Goal: Transaction & Acquisition: Purchase product/service

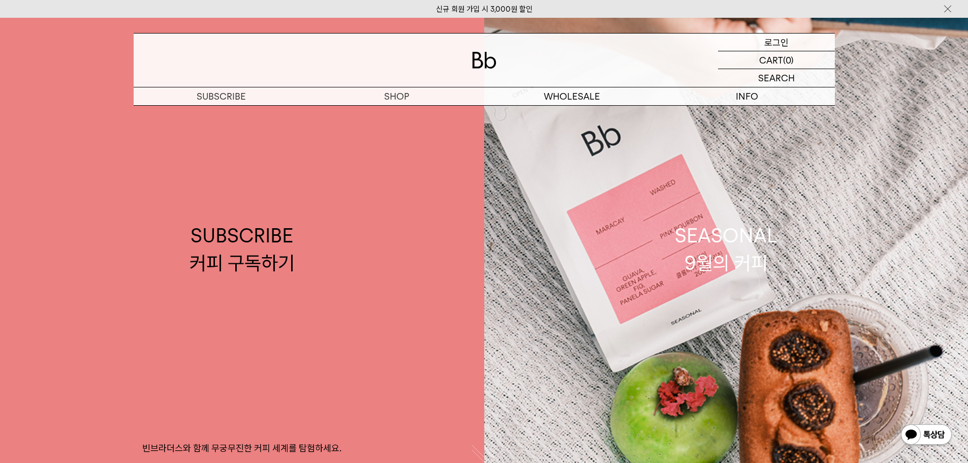
click at [793, 41] on div "LOGIN 로그인" at bounding box center [776, 42] width 117 height 17
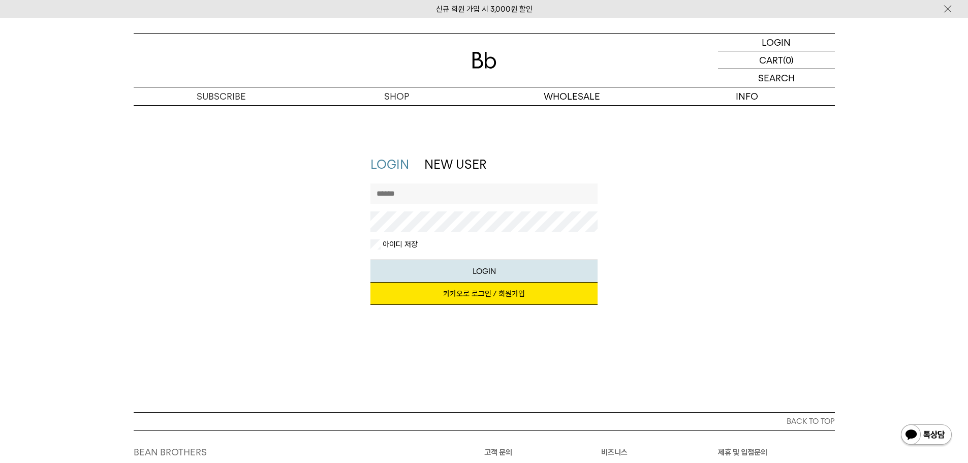
click at [404, 195] on input "text" at bounding box center [483, 193] width 227 height 20
type input "*"
type input "**********"
click at [497, 274] on button "LOGIN" at bounding box center [483, 271] width 227 height 23
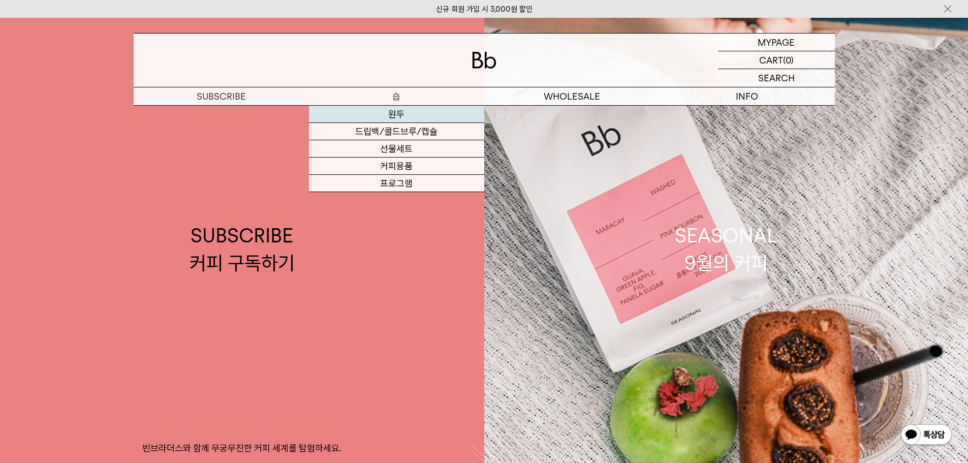
click at [397, 113] on link "원두" at bounding box center [396, 114] width 175 height 17
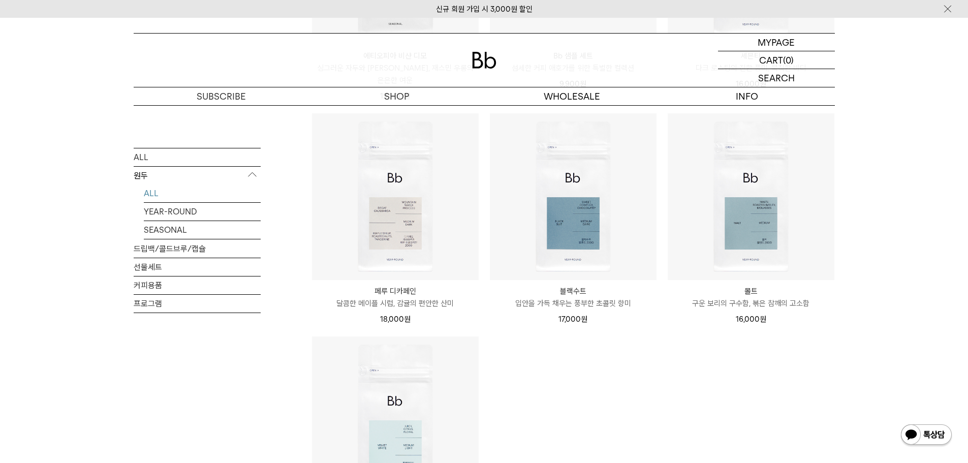
scroll to position [760, 0]
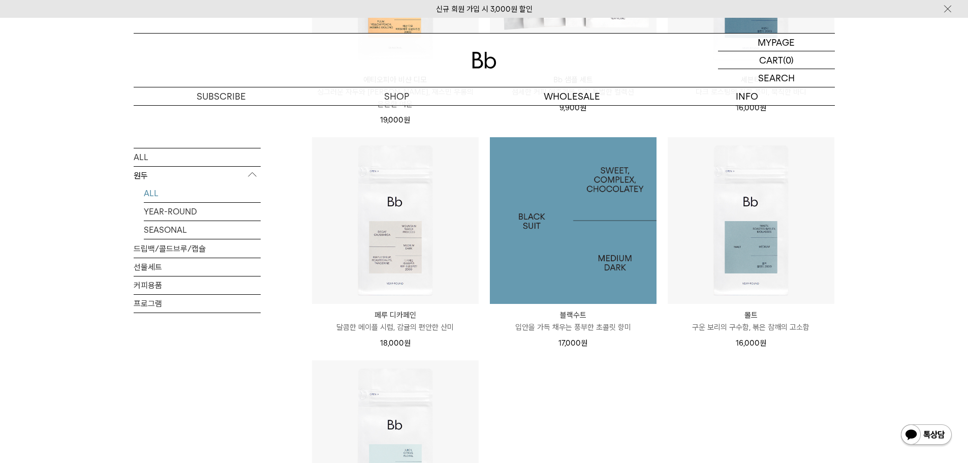
click at [593, 181] on img at bounding box center [573, 220] width 167 height 167
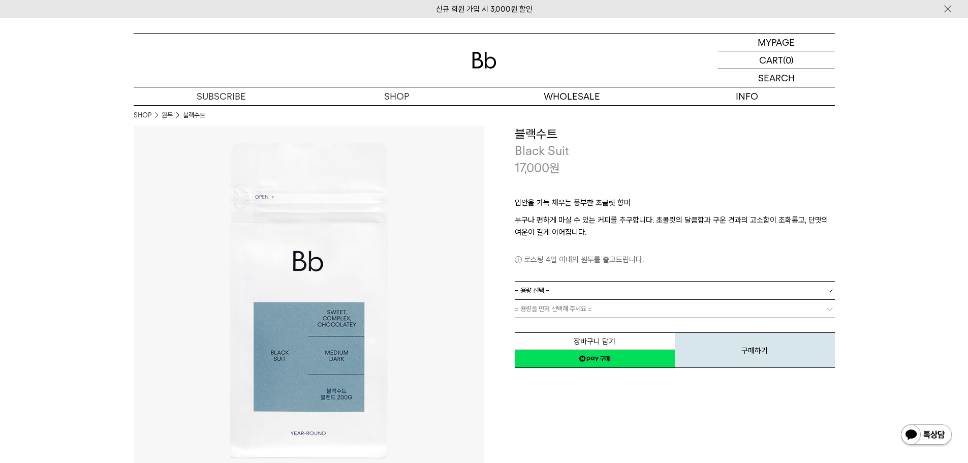
click at [830, 292] on b at bounding box center [829, 290] width 10 height 10
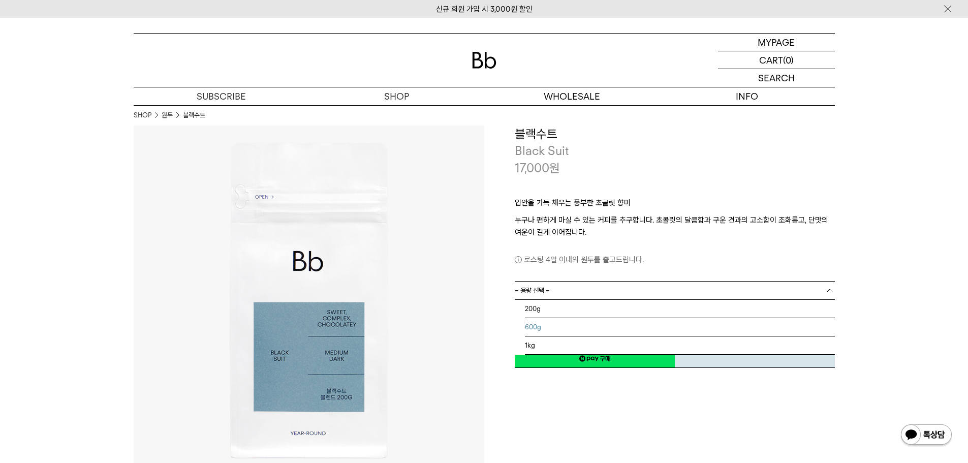
click at [541, 327] on li "600g" at bounding box center [680, 327] width 310 height 18
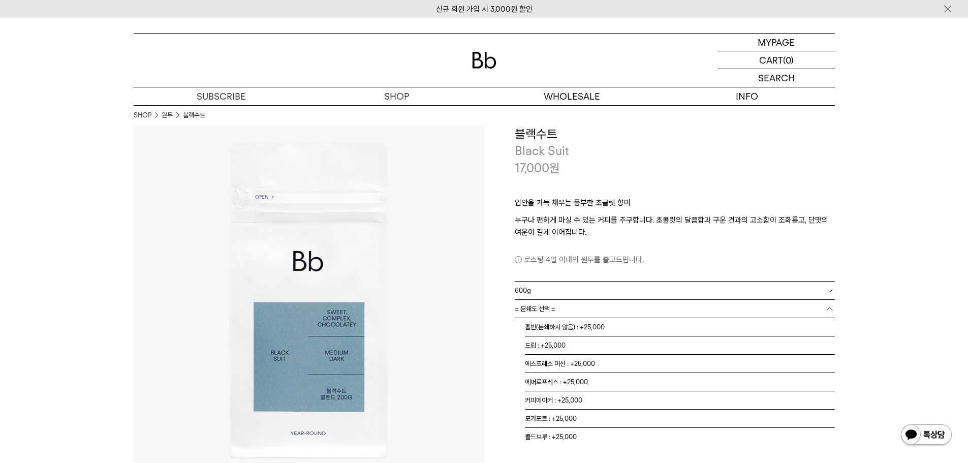
click at [547, 306] on span "= 분쇄도 선택 =" at bounding box center [535, 309] width 41 height 18
click at [569, 326] on li "홀빈(분쇄하지 않음) : +25,000" at bounding box center [680, 327] width 310 height 18
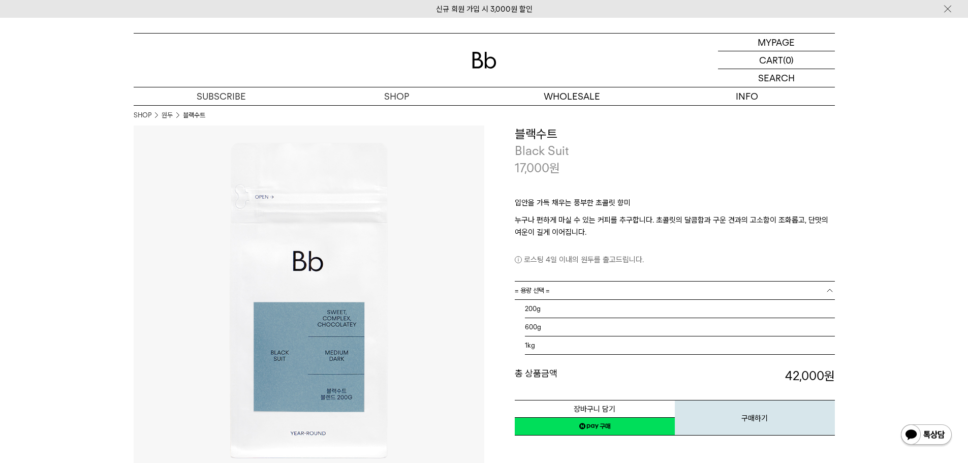
click at [531, 291] on span "= 용량 선택 =" at bounding box center [532, 290] width 35 height 18
click at [537, 307] on li "200g" at bounding box center [680, 309] width 310 height 18
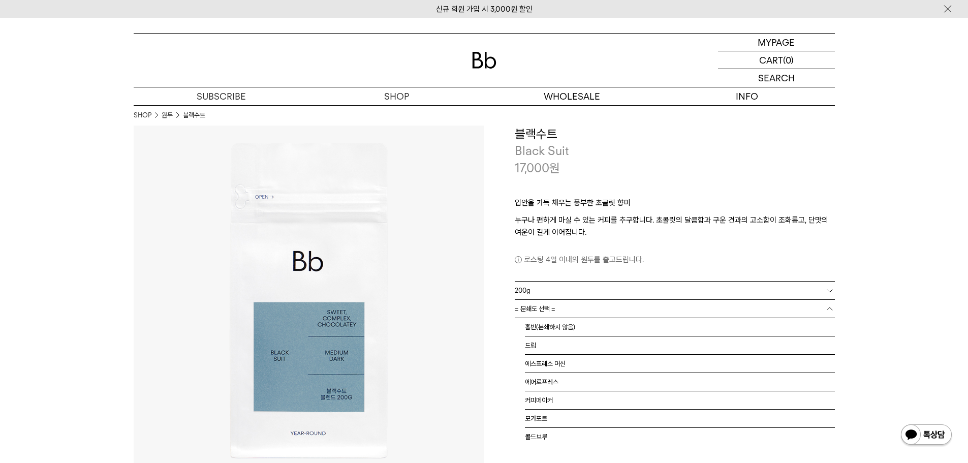
click at [546, 307] on span "= 분쇄도 선택 =" at bounding box center [535, 309] width 41 height 18
click at [568, 327] on li "홀빈(분쇄하지 않음)" at bounding box center [680, 327] width 310 height 18
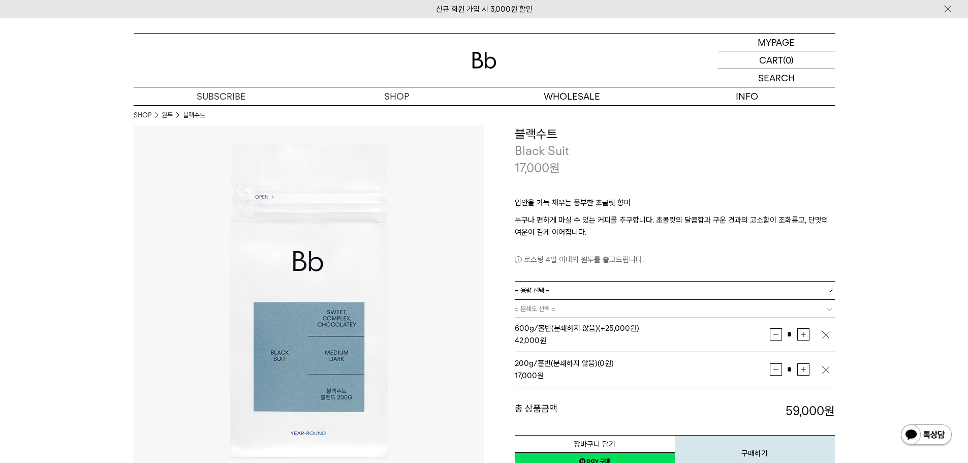
click at [822, 334] on img "button" at bounding box center [825, 335] width 10 height 10
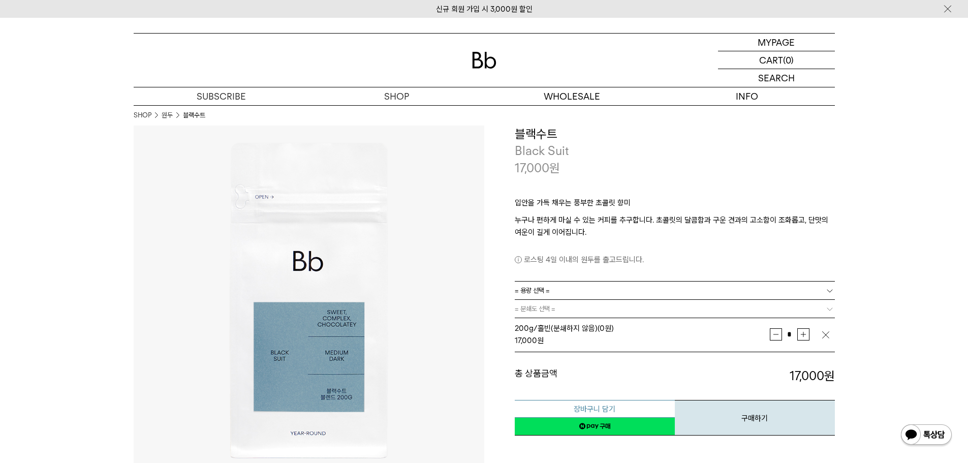
click at [594, 408] on button "장바구니 담기" at bounding box center [595, 409] width 160 height 18
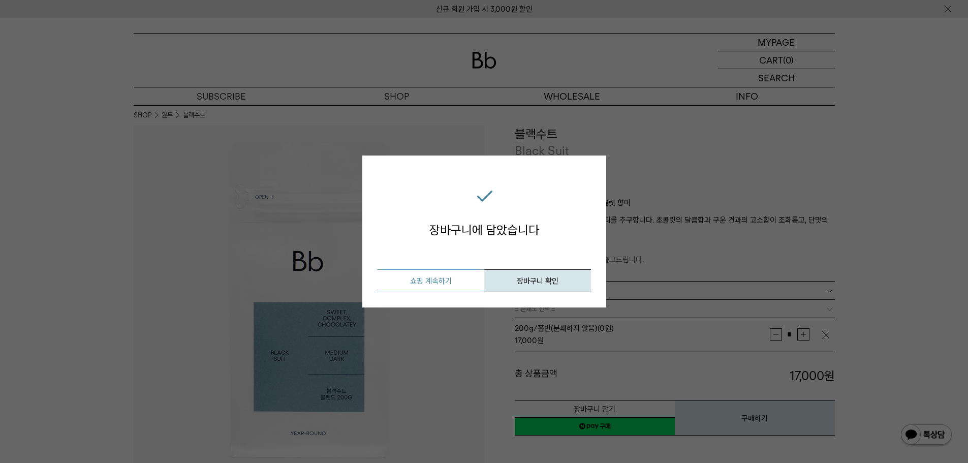
click at [428, 279] on button "쇼핑 계속하기" at bounding box center [430, 280] width 107 height 23
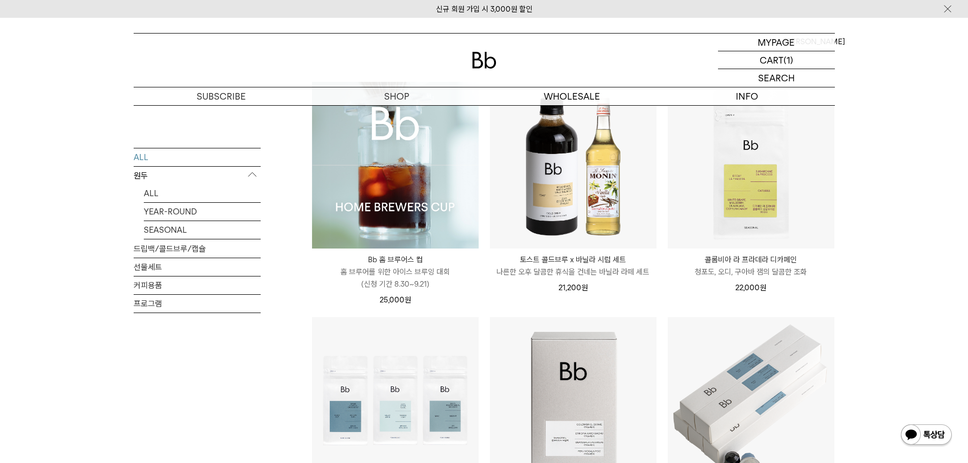
scroll to position [298, 0]
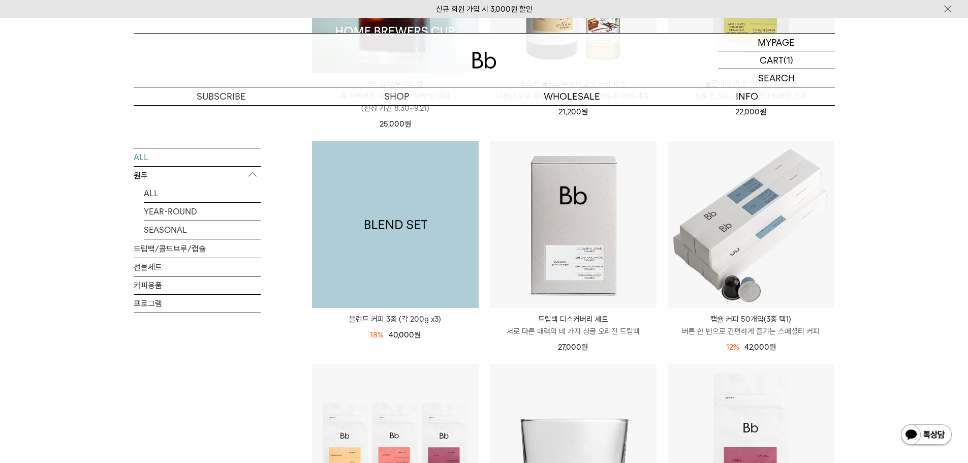
click at [399, 206] on img at bounding box center [395, 224] width 167 height 167
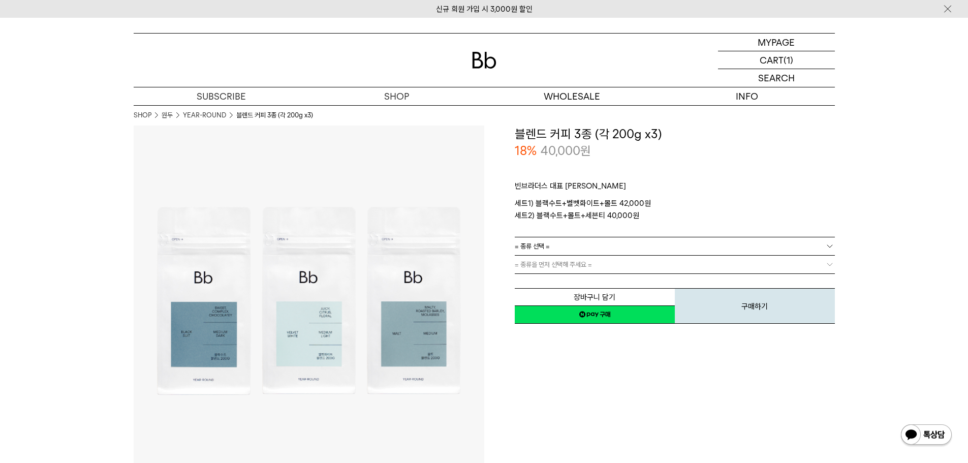
click at [543, 248] on span "= 종류 선택 =" at bounding box center [532, 246] width 35 height 18
click at [589, 262] on li "블랙수트+벨벳화이트+몰트" at bounding box center [680, 264] width 310 height 18
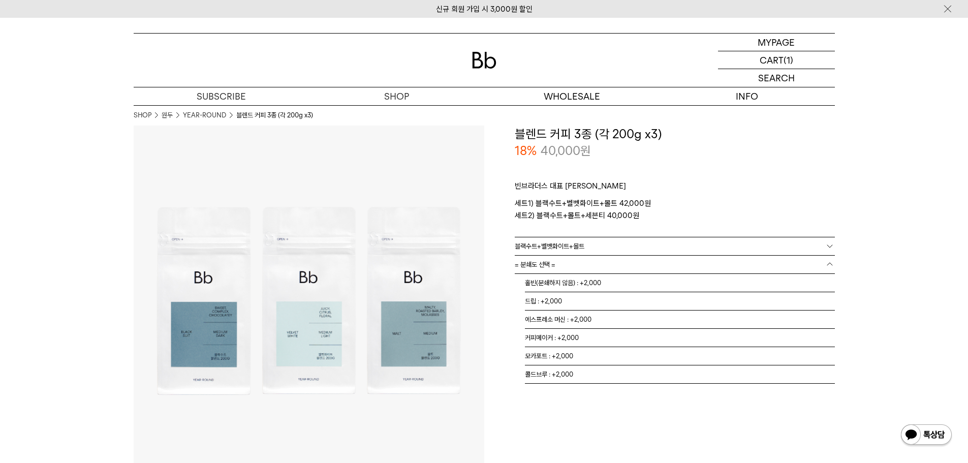
click at [548, 264] on span "= 분쇄도 선택 =" at bounding box center [535, 264] width 41 height 18
click at [583, 280] on li "홀빈(분쇄하지 않음) : +2,000" at bounding box center [680, 283] width 310 height 18
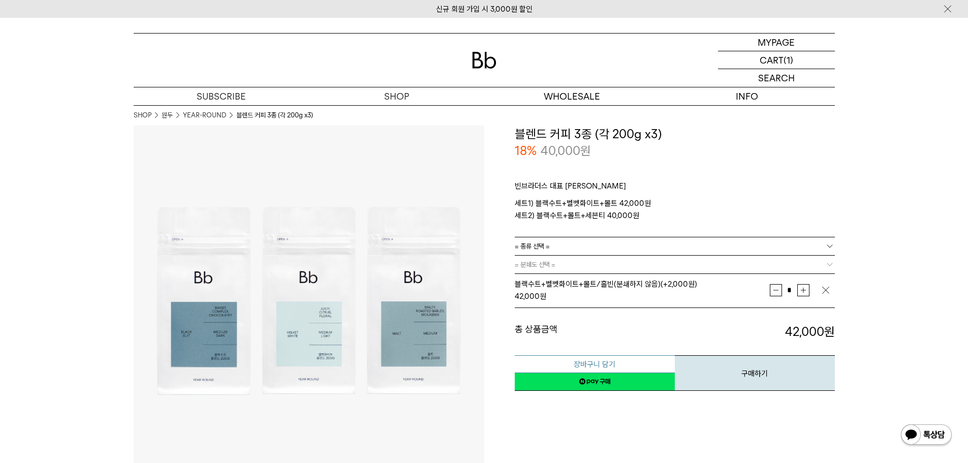
click at [598, 363] on button "장바구니 담기" at bounding box center [595, 364] width 160 height 18
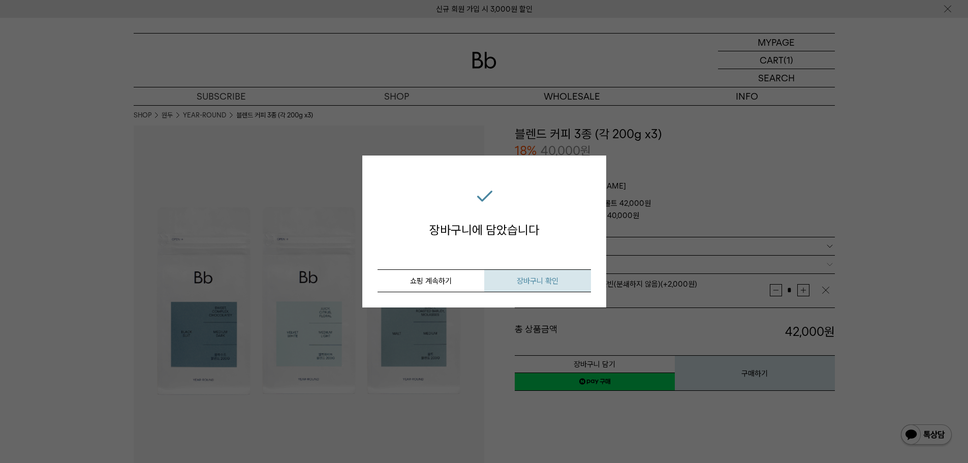
click at [532, 279] on span "장바구니 확인" at bounding box center [538, 280] width 42 height 9
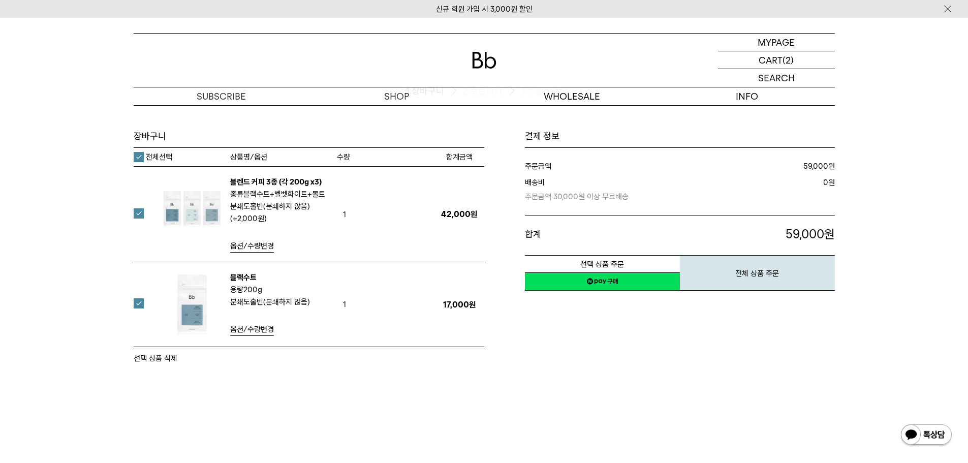
scroll to position [48, 0]
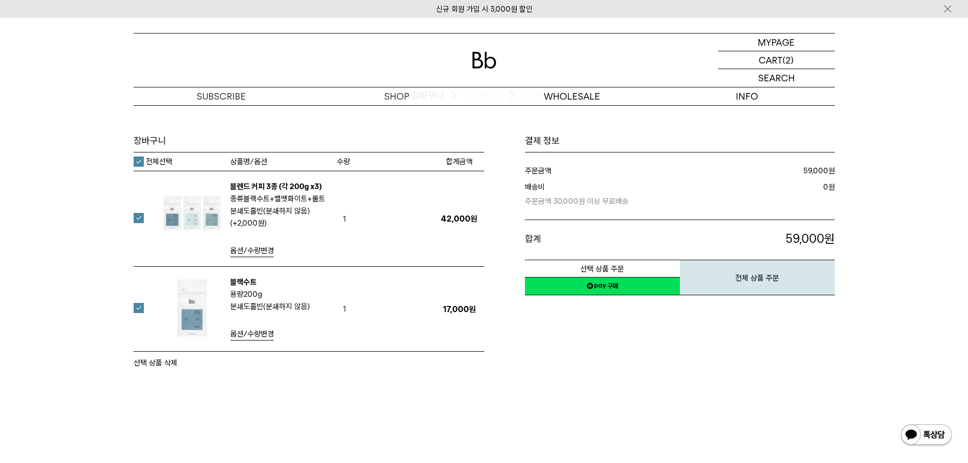
click at [141, 306] on label at bounding box center [145, 308] width 22 height 10
click at [141, 218] on label at bounding box center [145, 218] width 22 height 10
click at [139, 307] on label at bounding box center [145, 308] width 22 height 10
click at [159, 363] on button "선택 상품 삭제" at bounding box center [156, 363] width 44 height 12
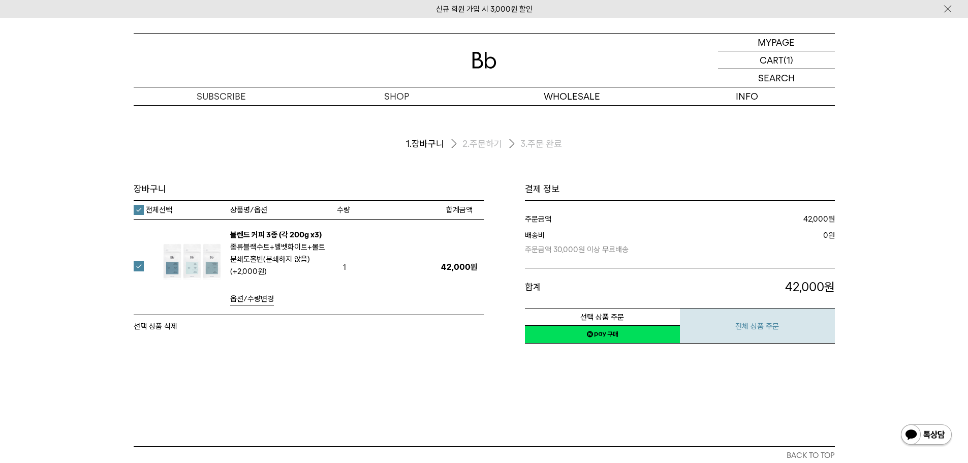
click at [729, 329] on button "전체 상품 주문" at bounding box center [757, 326] width 155 height 36
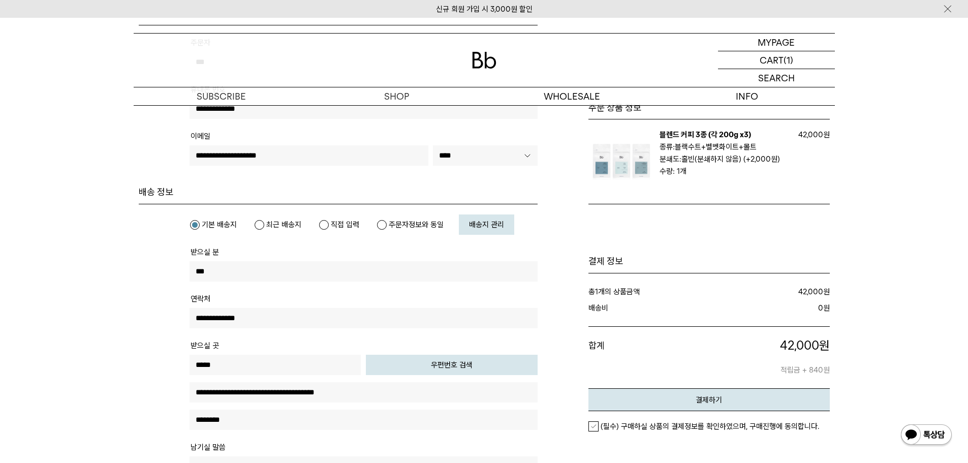
scroll to position [165, 0]
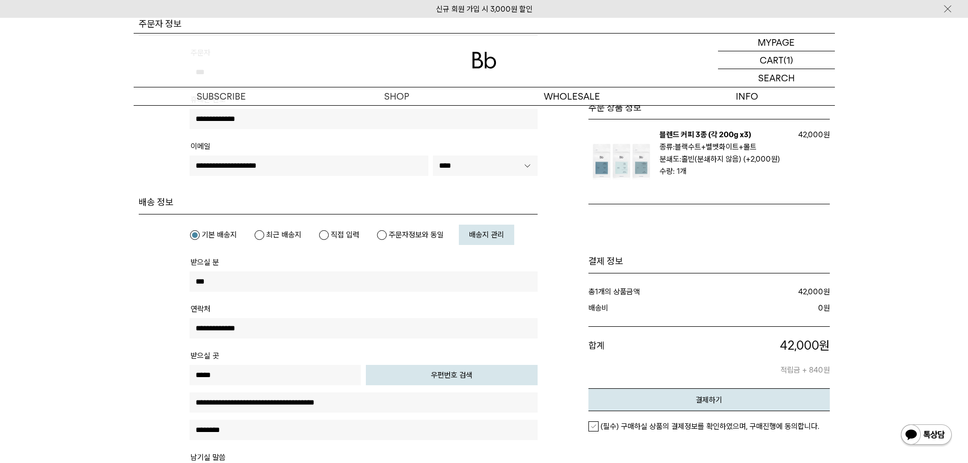
click at [479, 229] on link "배송지 관리" at bounding box center [486, 234] width 55 height 20
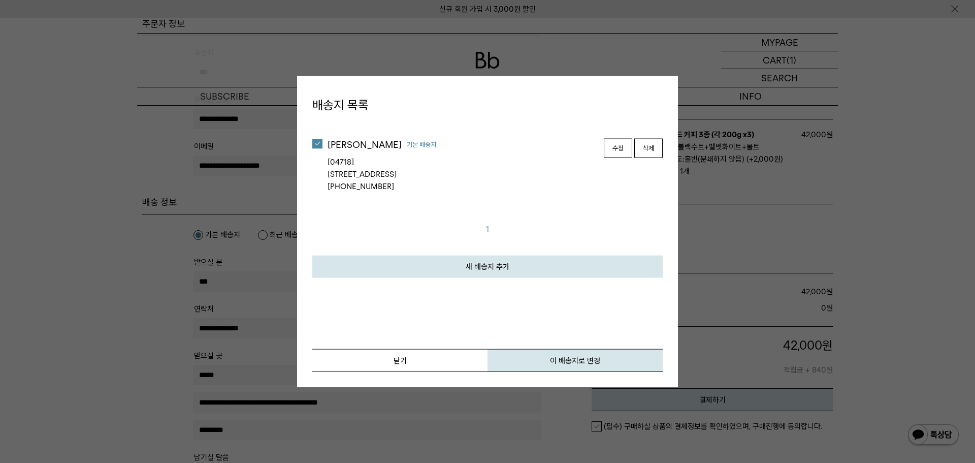
click at [489, 264] on link "새 배송지 추가" at bounding box center [487, 266] width 350 height 22
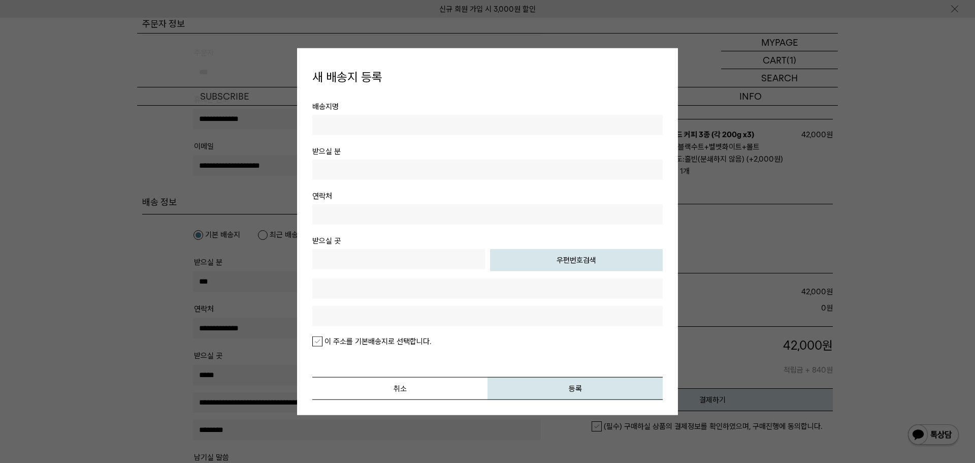
click at [328, 127] on input "text" at bounding box center [487, 125] width 350 height 20
type input "*"
type input "**"
click at [313, 168] on input "text" at bounding box center [487, 169] width 350 height 20
type input "***"
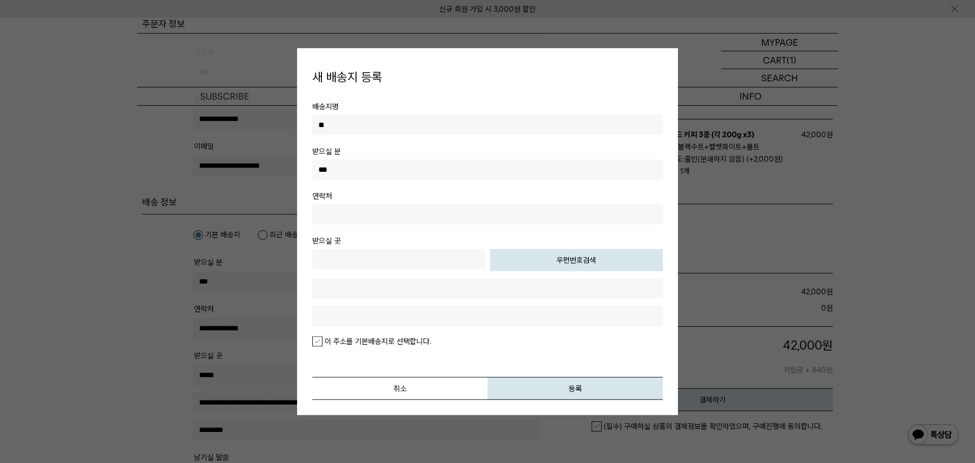
click at [334, 215] on input "text" at bounding box center [487, 214] width 350 height 20
type input "**********"
click at [595, 258] on button "우편번호검색" at bounding box center [576, 260] width 173 height 22
type input "*****"
type input "**********"
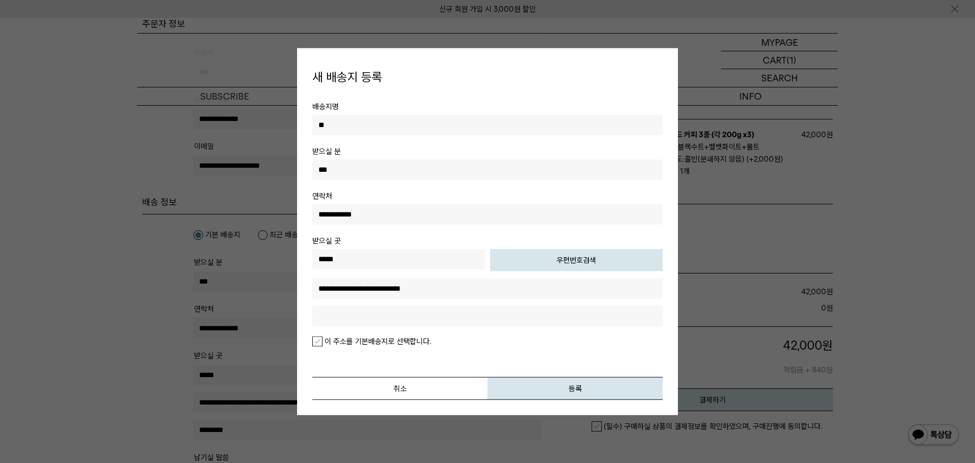
click at [333, 322] on input "text" at bounding box center [487, 316] width 350 height 20
type input "*"
type input "*******"
click at [586, 390] on button "등록" at bounding box center [575, 388] width 175 height 23
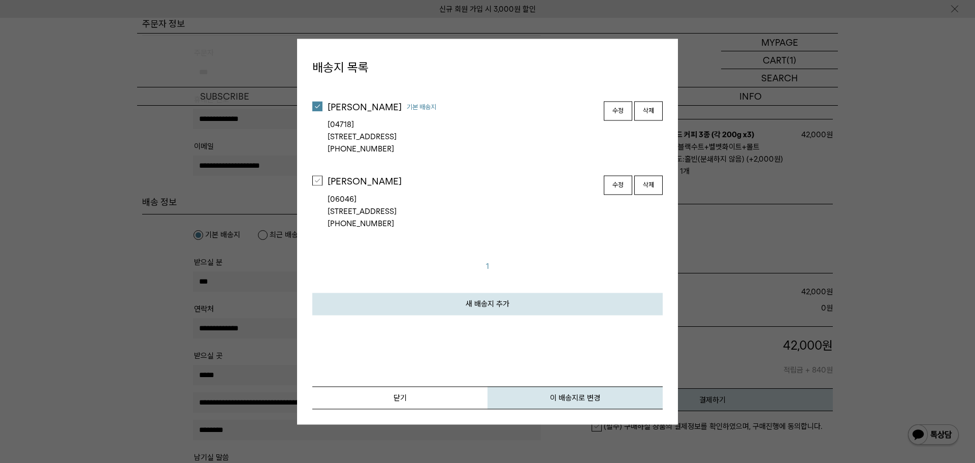
click at [317, 180] on div at bounding box center [317, 181] width 10 height 10
click at [584, 397] on button "이 배송지로 변경" at bounding box center [575, 397] width 175 height 23
type input "*****"
type input "**********"
type input "*******"
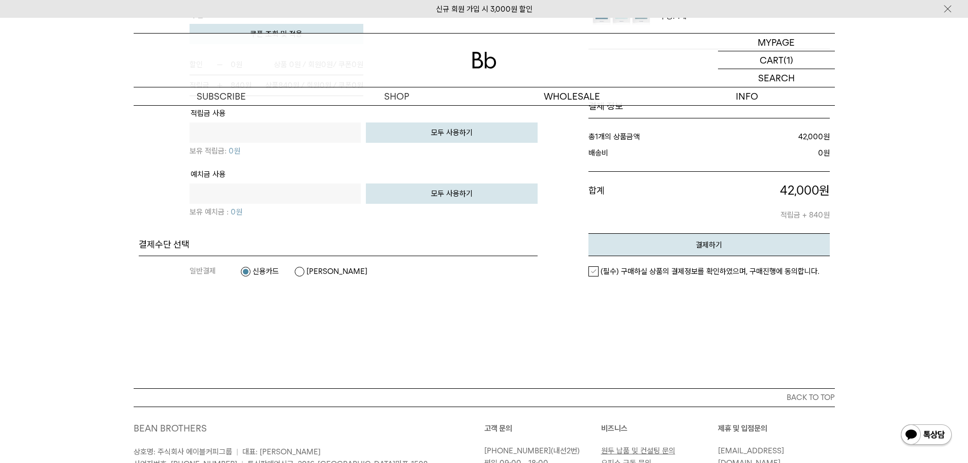
scroll to position [723, 0]
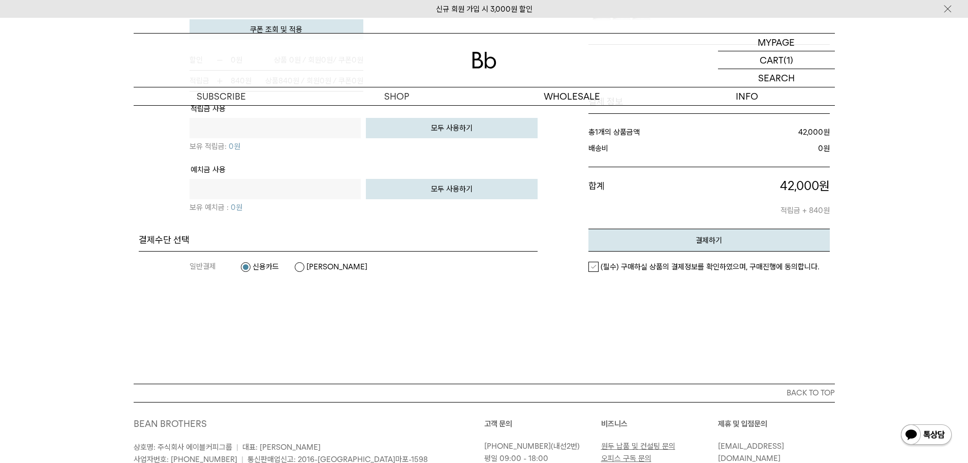
click at [594, 267] on label "(필수) 구매하실 상품의 결제정보를 확인하였으며, 구매진행에 동의합니다." at bounding box center [703, 267] width 231 height 10
click at [718, 240] on em "결제하기" at bounding box center [708, 240] width 26 height 9
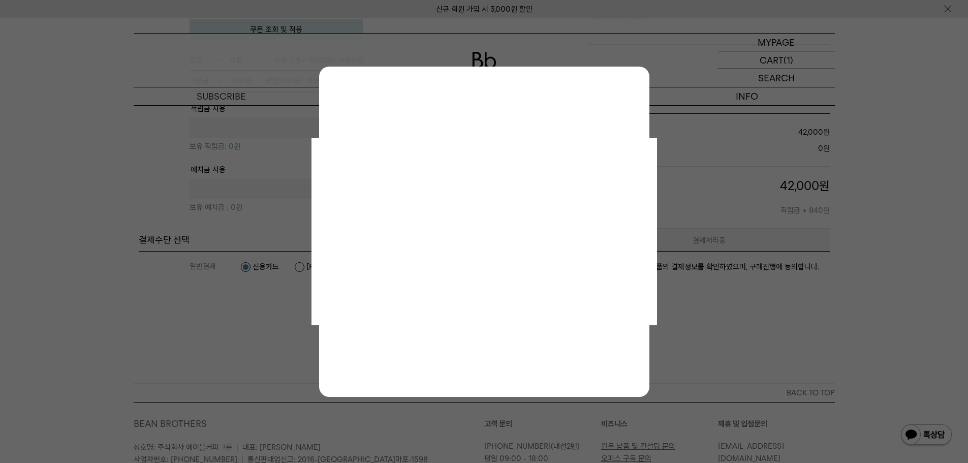
scroll to position [0, 0]
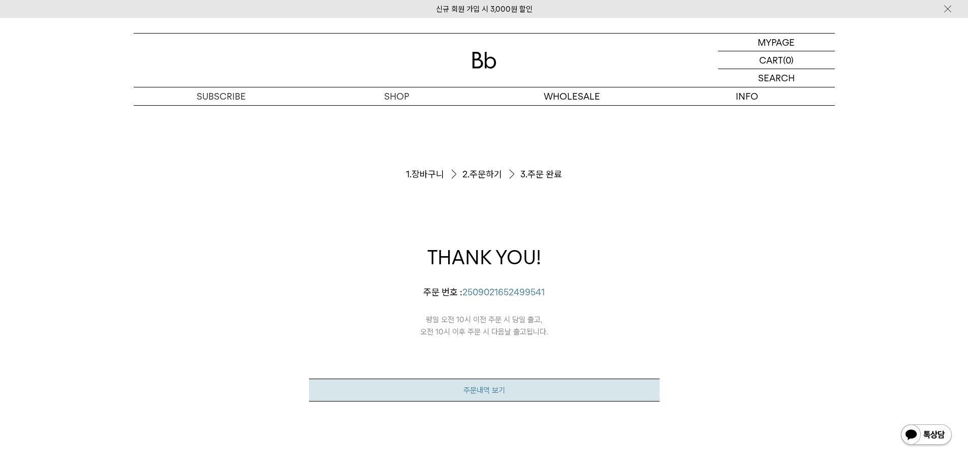
click at [457, 392] on link "주문내역 보기" at bounding box center [484, 389] width 350 height 23
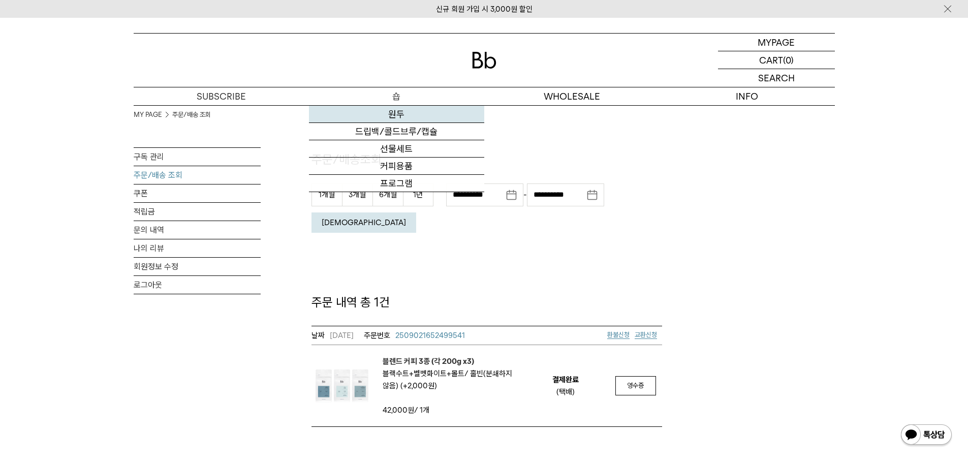
click at [400, 118] on link "원두" at bounding box center [396, 114] width 175 height 17
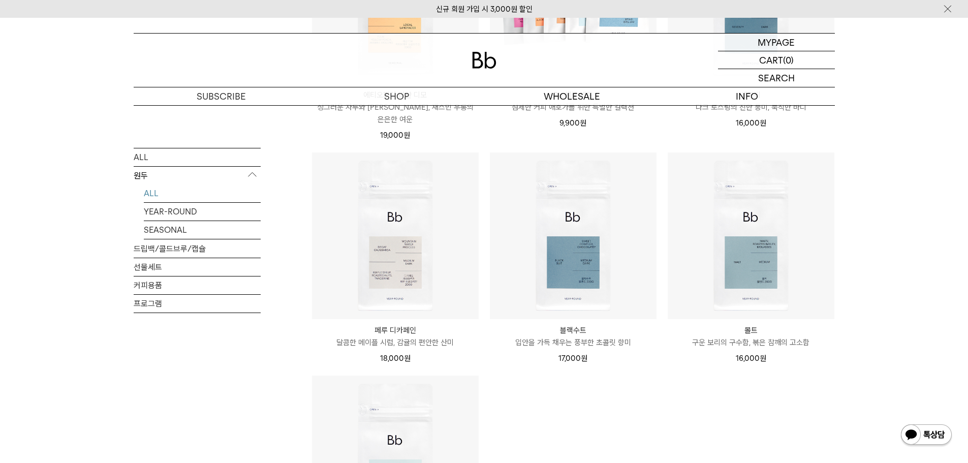
scroll to position [791, 0]
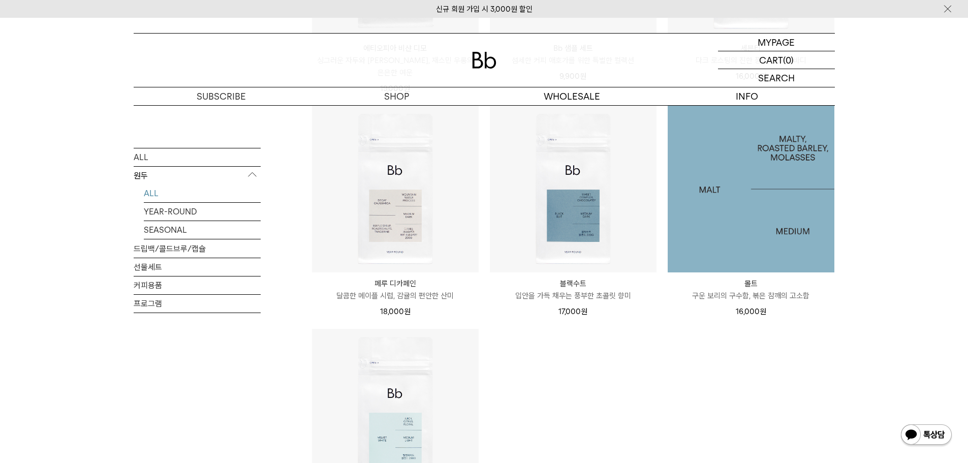
click at [753, 214] on img at bounding box center [750, 189] width 167 height 167
